Goal: Task Accomplishment & Management: Manage account settings

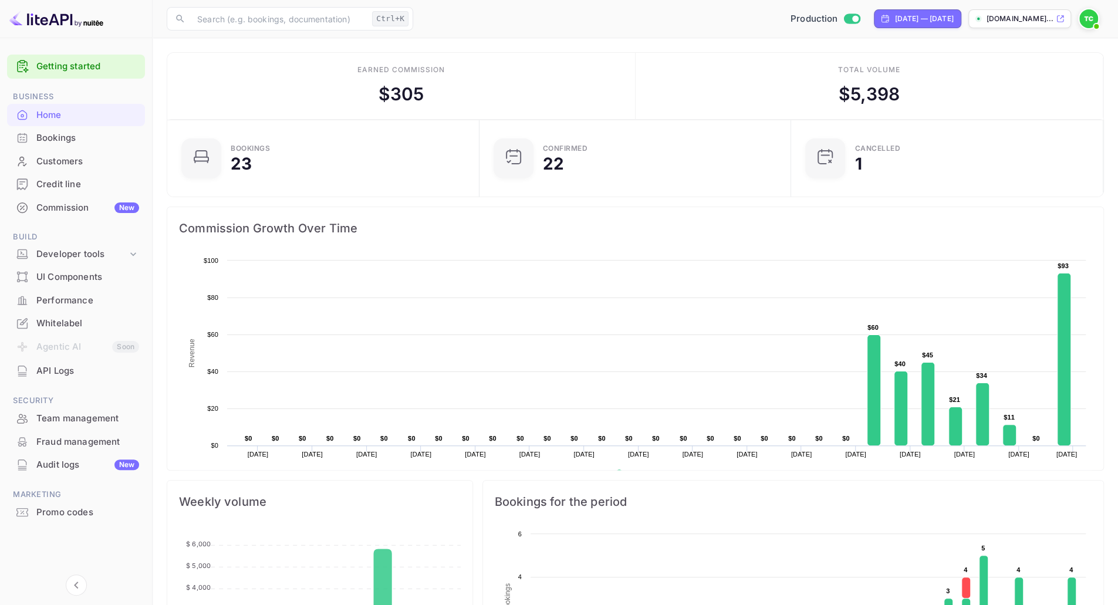
click at [68, 417] on div "Team management" at bounding box center [87, 418] width 103 height 13
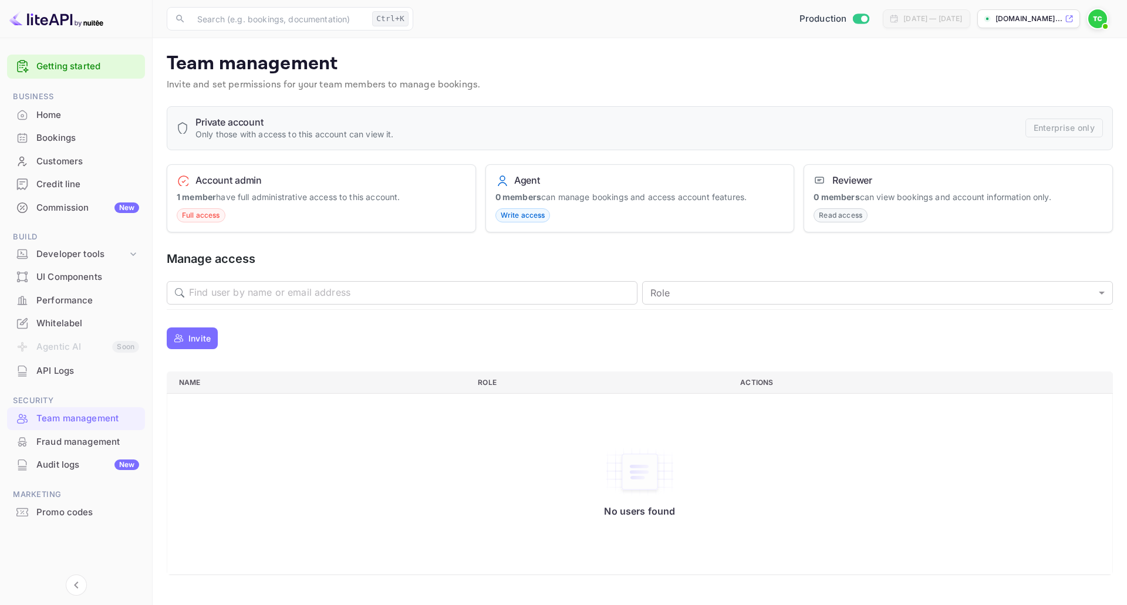
click at [197, 342] on p "Invite" at bounding box center [199, 338] width 22 height 12
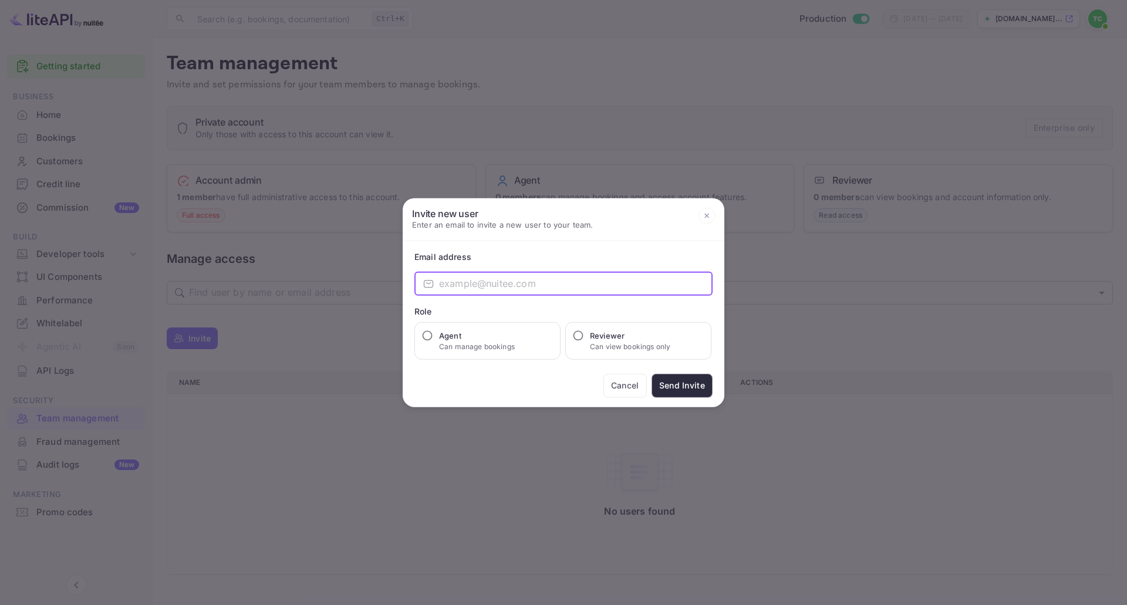
click at [485, 280] on input "email" at bounding box center [575, 283] width 273 height 23
paste input "[EMAIL_ADDRESS][DOMAIN_NAME]"
type input "[EMAIL_ADDRESS][DOMAIN_NAME]"
click at [428, 335] on input "Agent Can manage bookings" at bounding box center [427, 335] width 12 height 12
radio input "true"
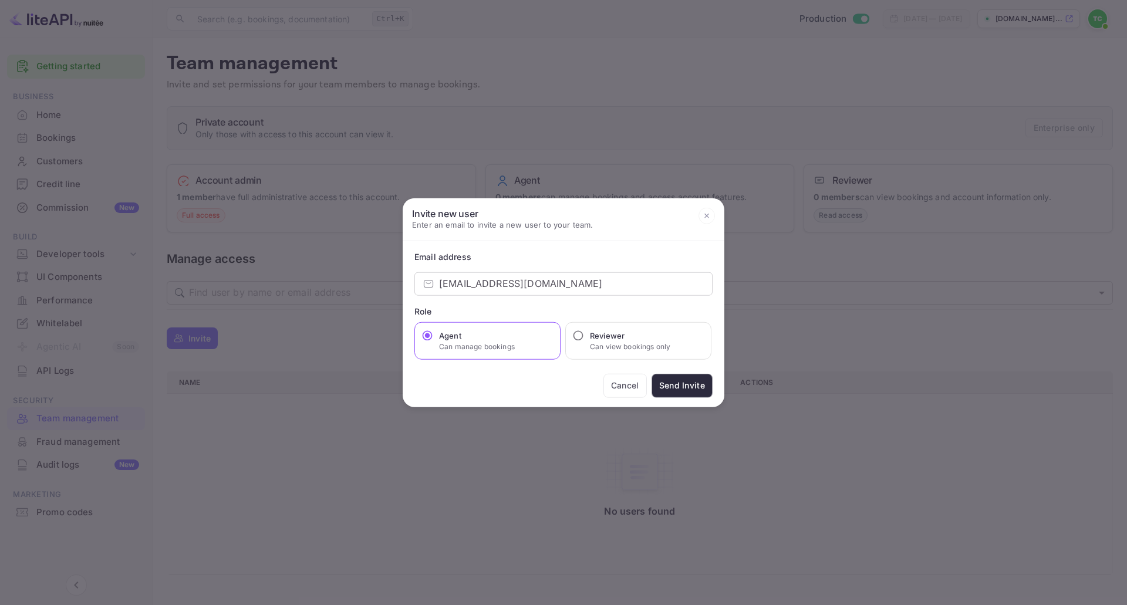
click at [668, 382] on button "Send Invite" at bounding box center [681, 385] width 61 height 24
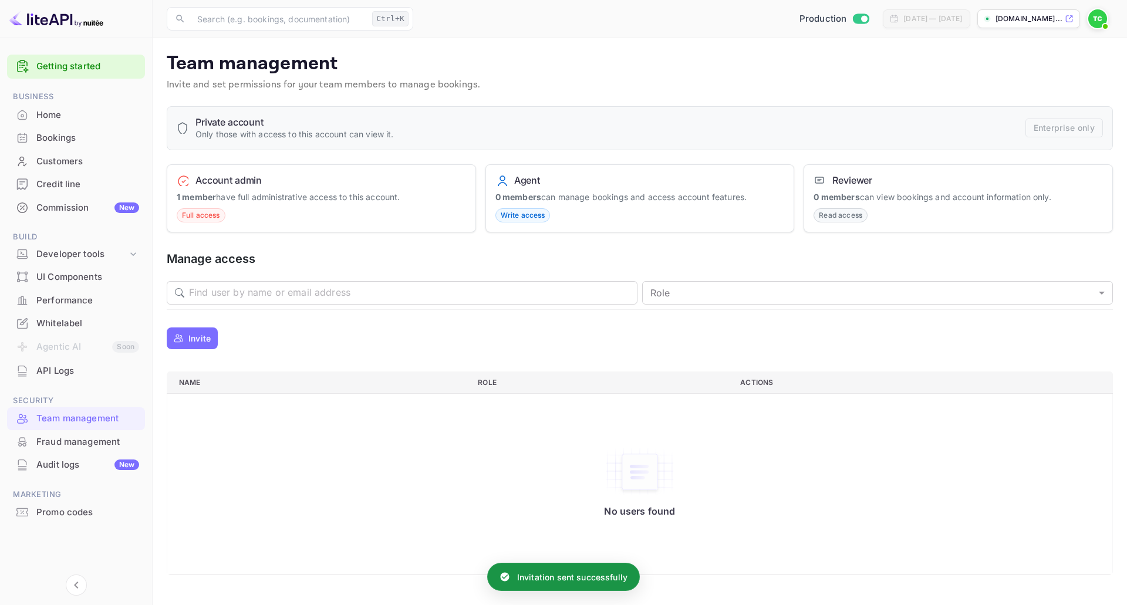
click at [198, 344] on p "Invite" at bounding box center [199, 338] width 22 height 12
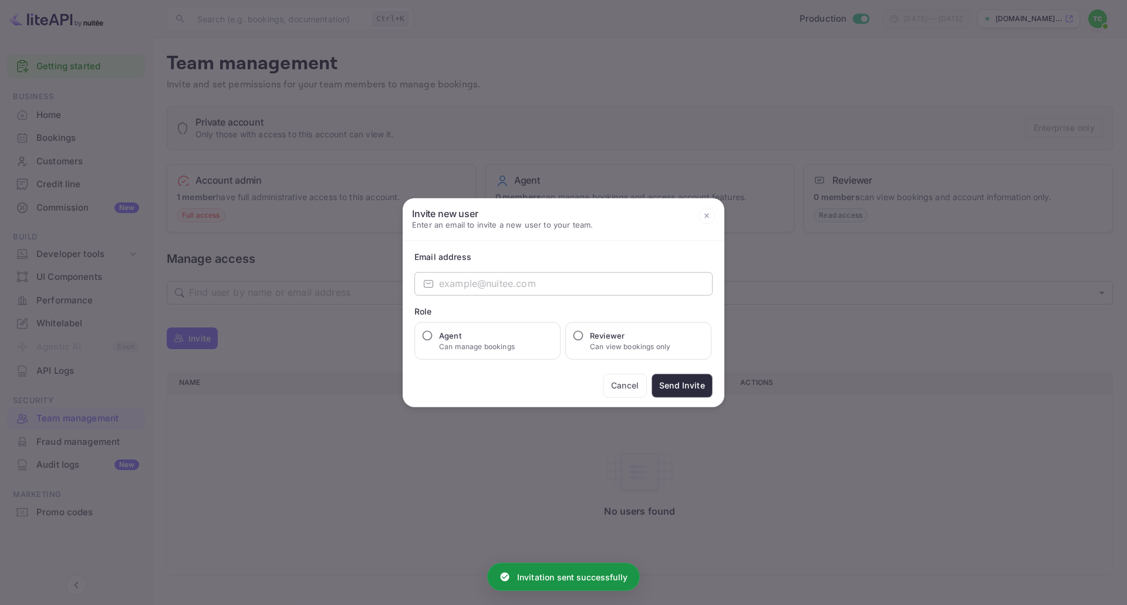
click at [552, 294] on input "email" at bounding box center [575, 283] width 273 height 23
paste input "[EMAIL_ADDRESS][DOMAIN_NAME]"
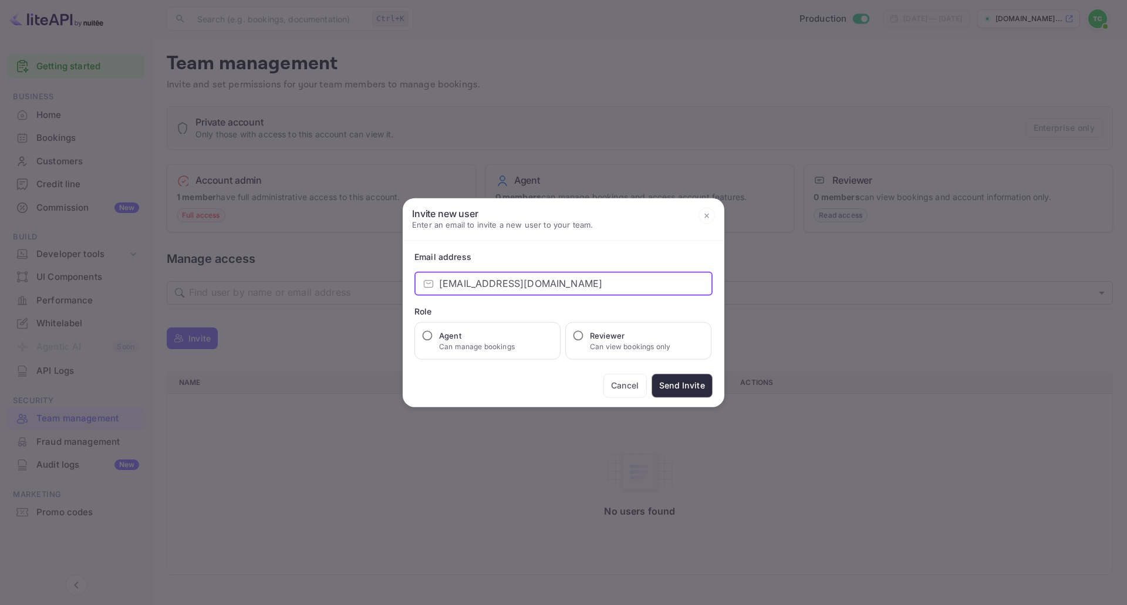
click at [494, 287] on input "[EMAIL_ADDRESS][DOMAIN_NAME]" at bounding box center [575, 283] width 273 height 23
type input "[EMAIL_ADDRESS][DOMAIN_NAME]"
click at [430, 339] on input "Agent Can manage bookings" at bounding box center [427, 335] width 12 height 12
radio input "true"
click at [692, 387] on button "Send Invite" at bounding box center [681, 385] width 61 height 24
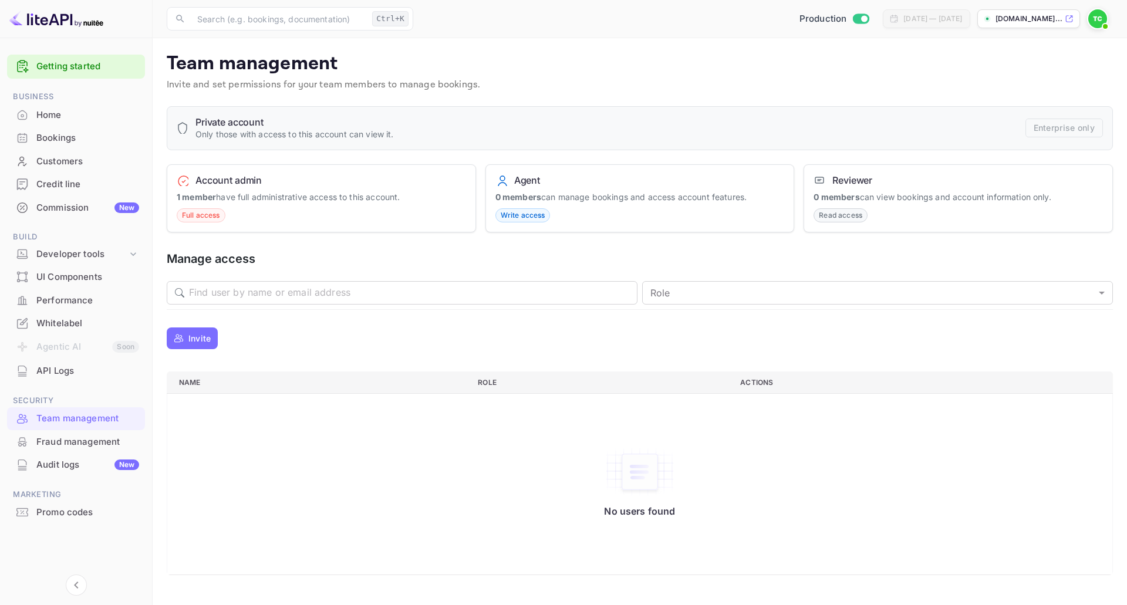
click at [189, 340] on p "Invite" at bounding box center [199, 338] width 22 height 12
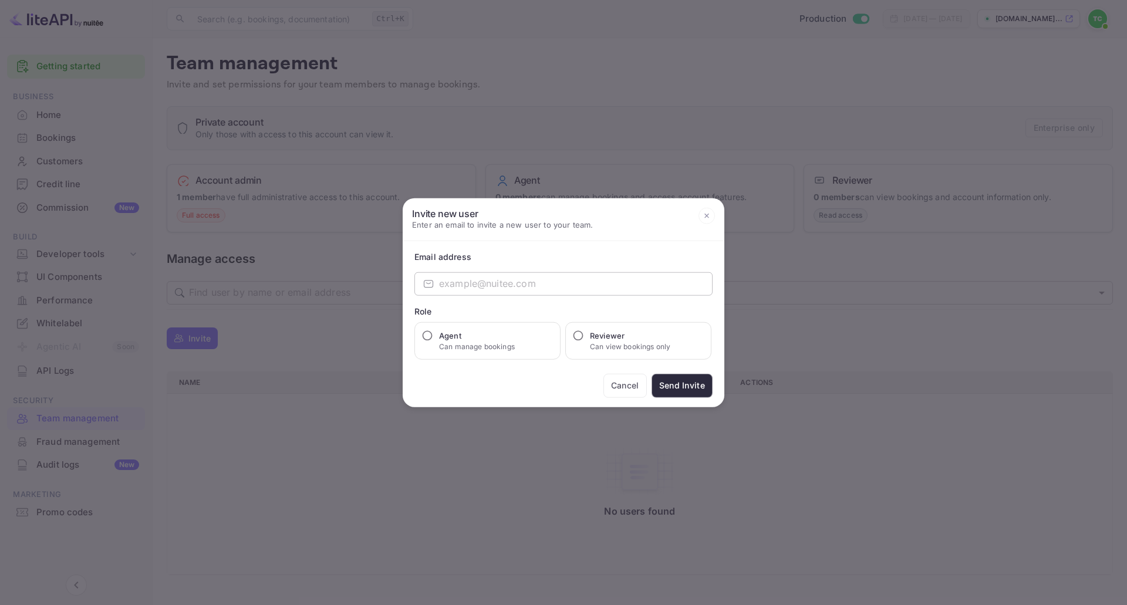
click at [496, 279] on input "email" at bounding box center [575, 283] width 273 height 23
paste input "[EMAIL_ADDRESS][DOMAIN_NAME]"
click at [494, 283] on input "[EMAIL_ADDRESS][DOMAIN_NAME]" at bounding box center [575, 283] width 273 height 23
type input "[EMAIL_ADDRESS][DOMAIN_NAME]"
click at [431, 333] on input "Agent Can manage bookings" at bounding box center [427, 335] width 12 height 12
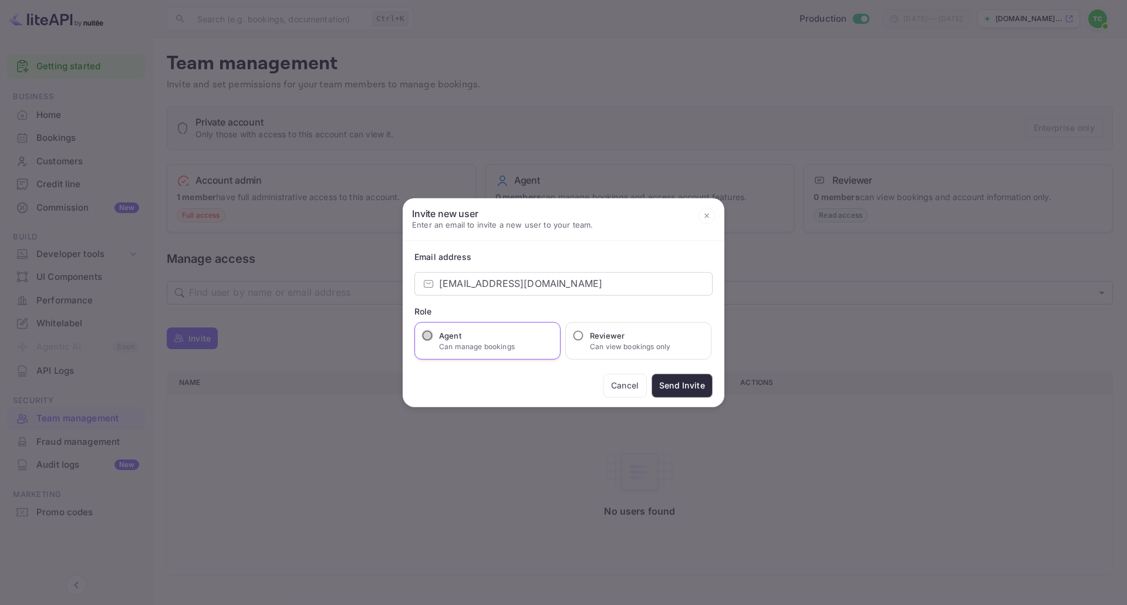
radio input "true"
click at [695, 390] on button "Send Invite" at bounding box center [681, 385] width 61 height 24
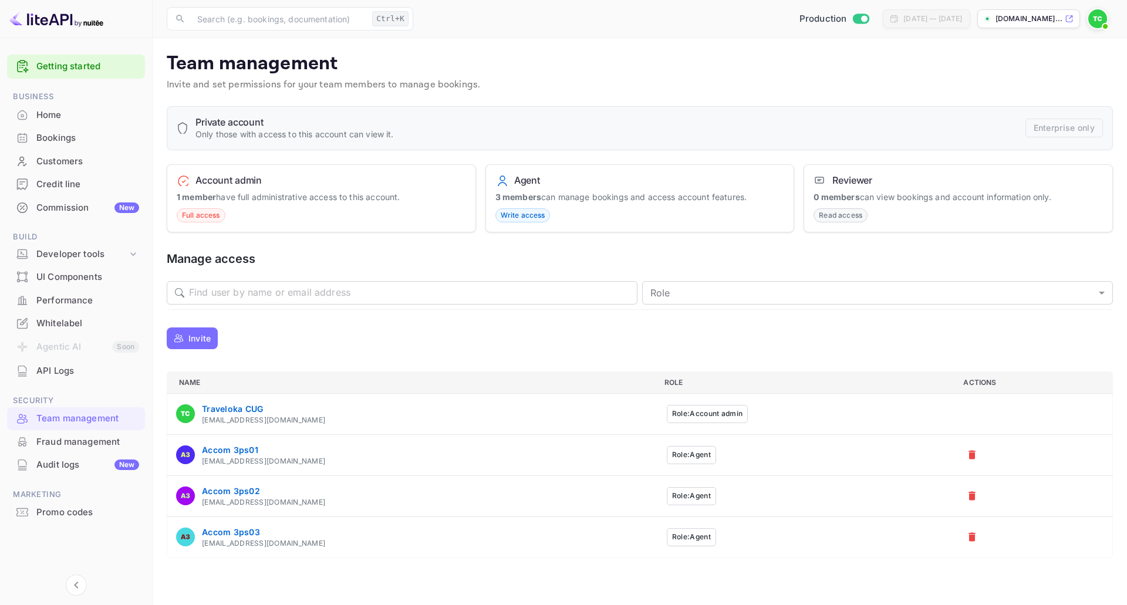
click at [251, 575] on main "Team management Invite and set permissions for your team members to manage book…" at bounding box center [640, 321] width 974 height 567
